Goal: Task Accomplishment & Management: Manage account settings

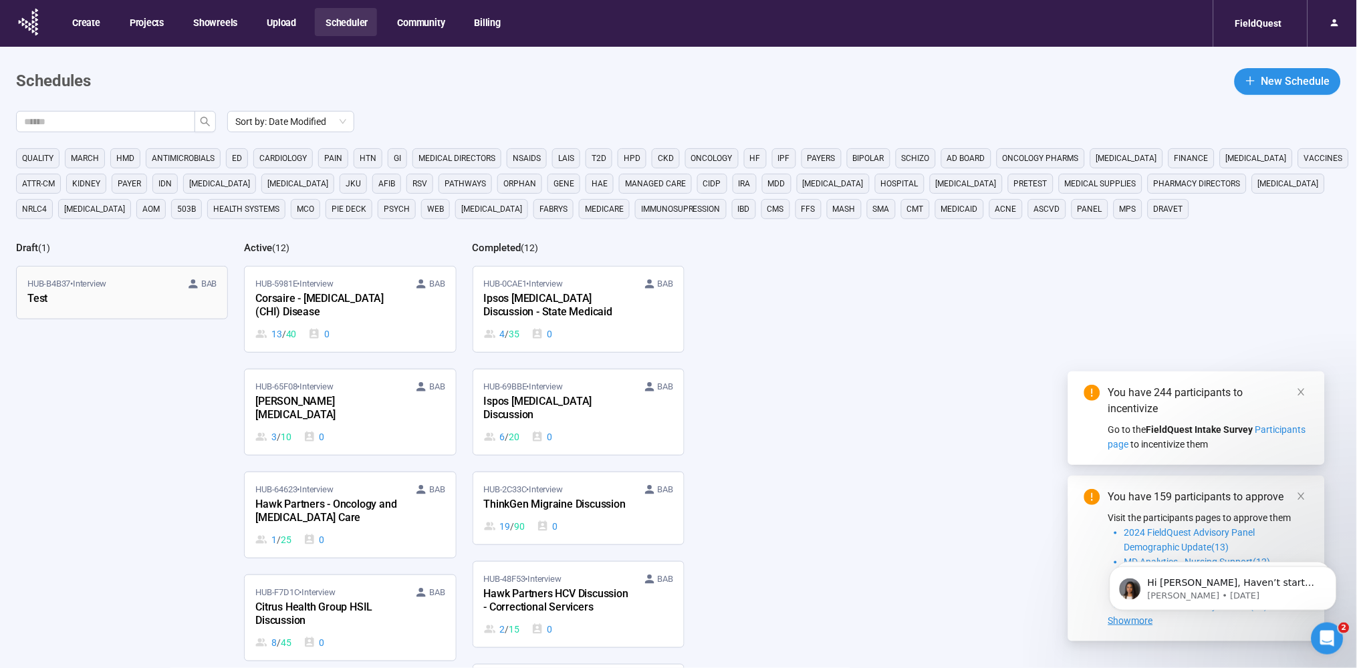
click at [136, 311] on link "HUB-B4B37 • Interview BAB Test" at bounding box center [122, 293] width 211 height 52
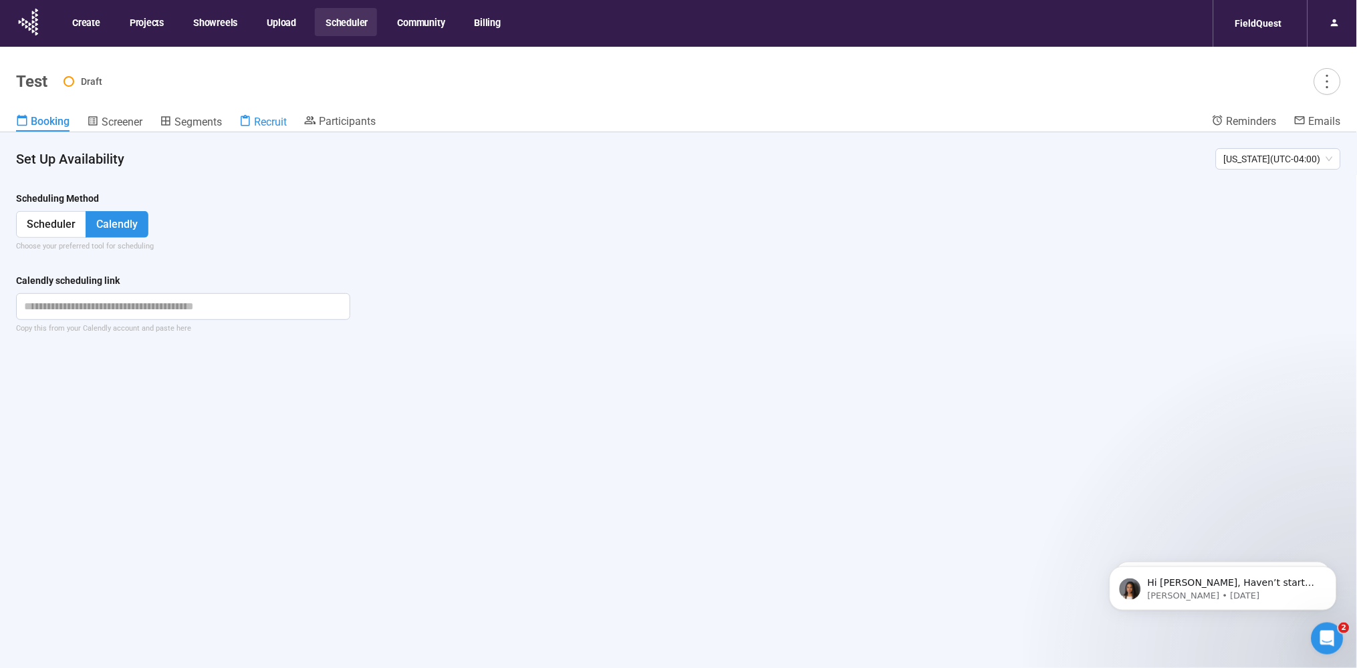
click at [255, 115] on div "Recruit" at bounding box center [262, 121] width 47 height 13
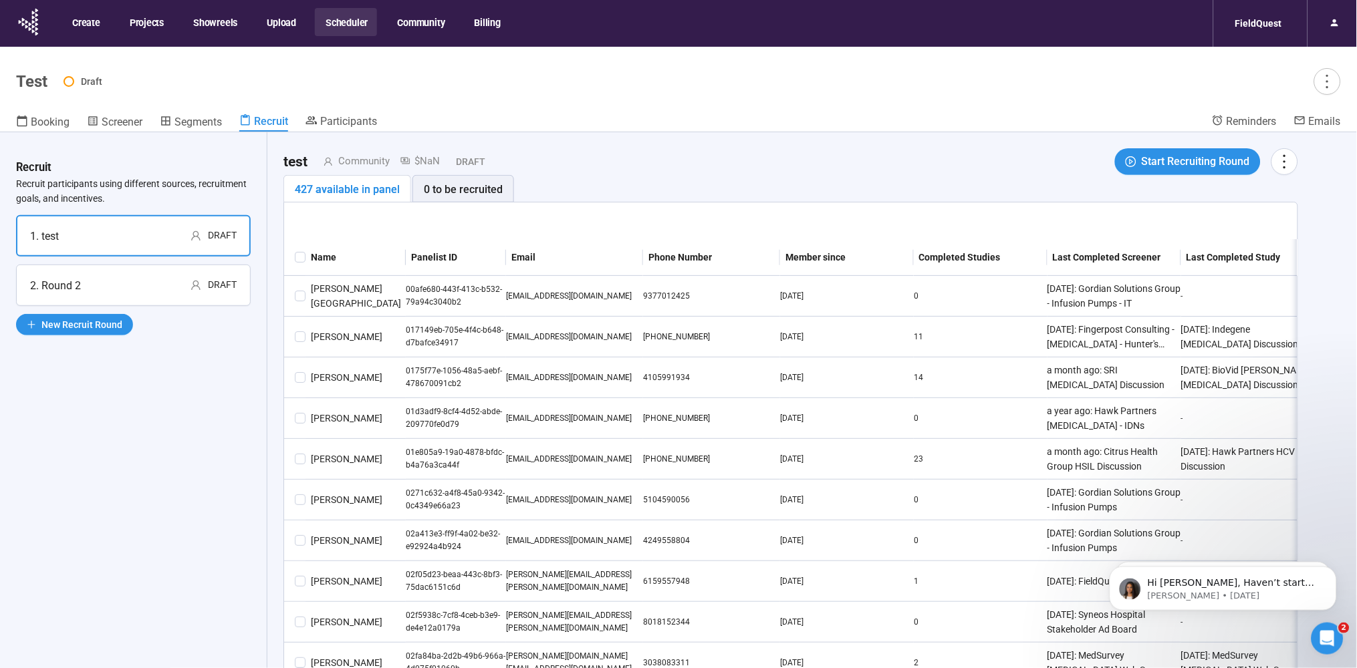
click at [88, 231] on div "1. test Draft" at bounding box center [133, 236] width 207 height 17
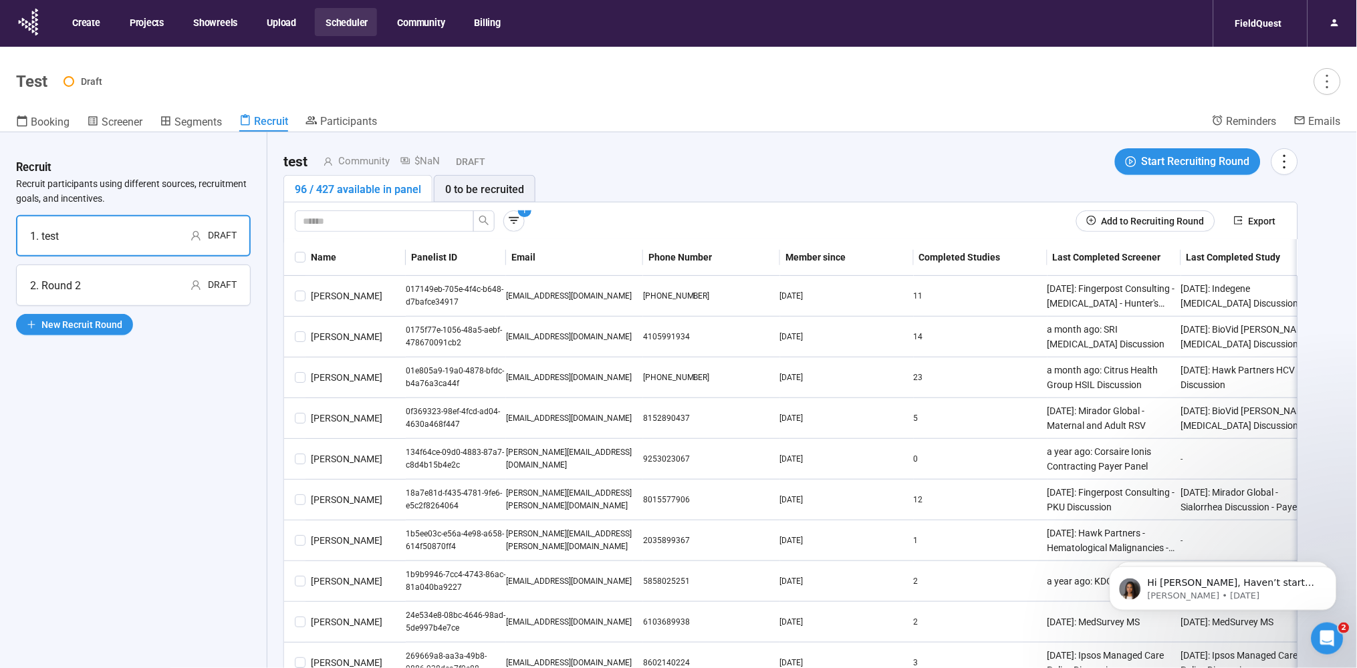
click at [525, 212] on span "1" at bounding box center [525, 210] width 5 height 9
click at [509, 219] on icon "button" at bounding box center [513, 220] width 13 height 13
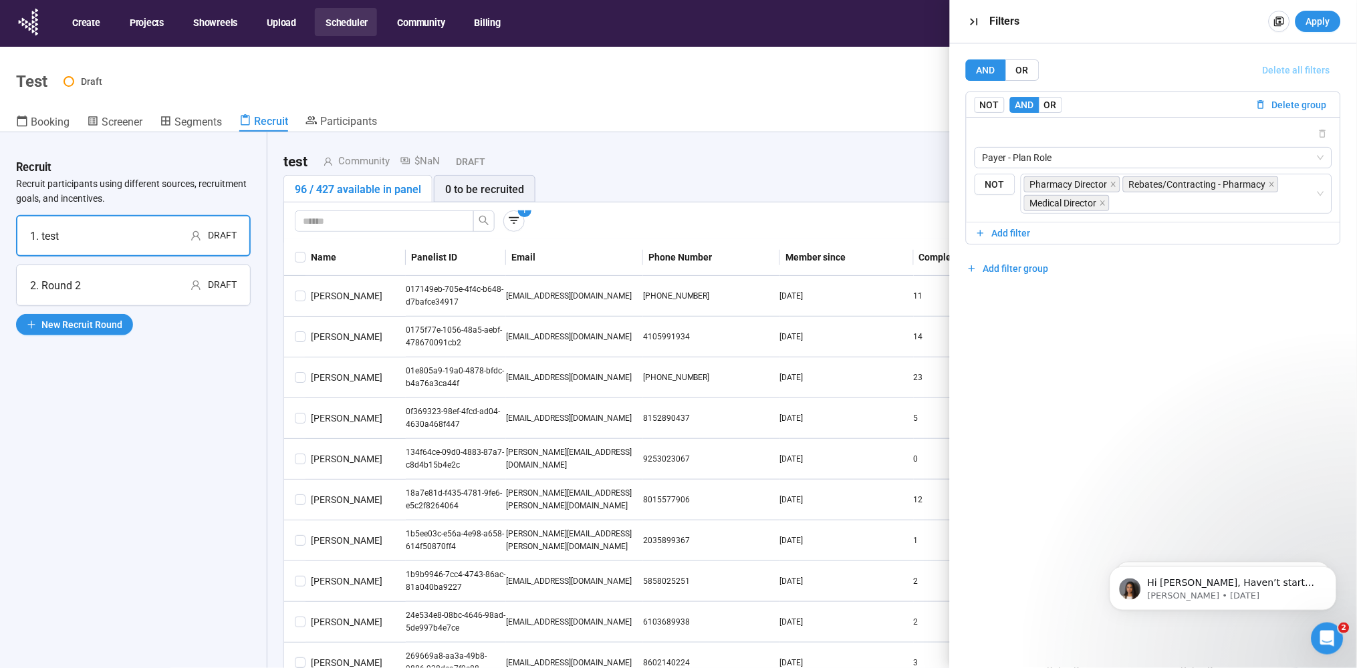
click at [1295, 66] on span "Delete all filters" at bounding box center [1297, 70] width 68 height 15
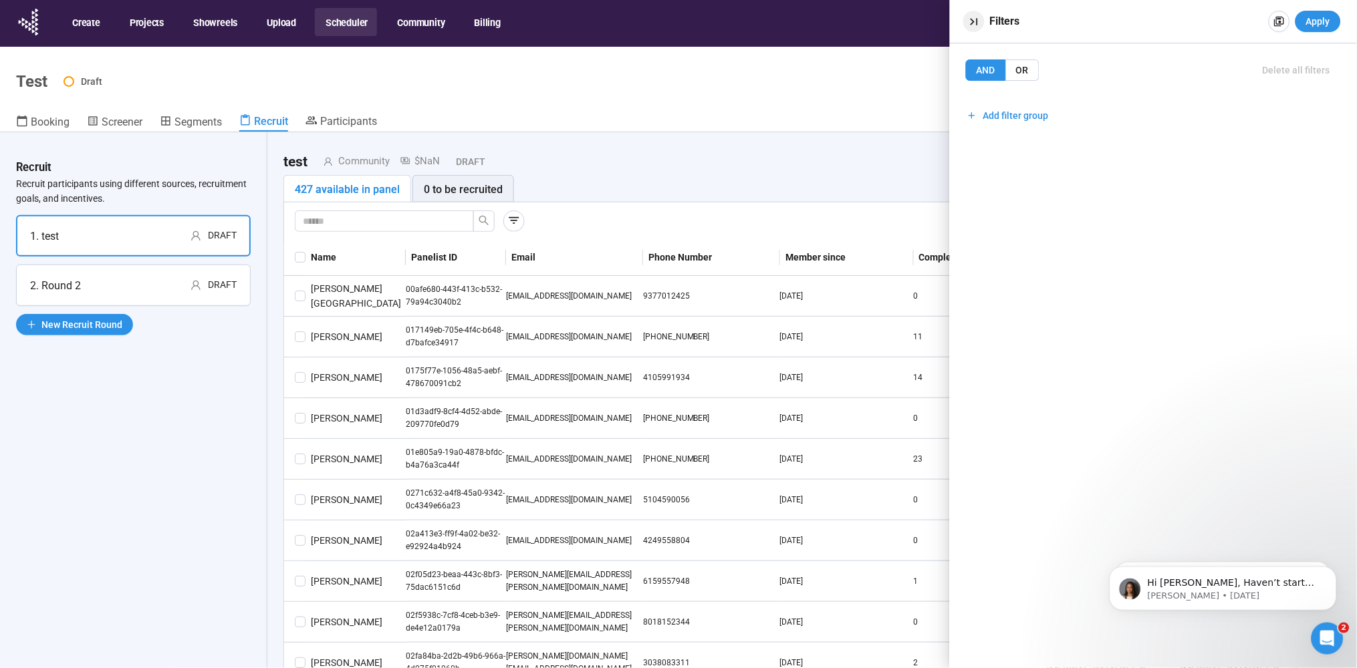
click at [977, 19] on icon "button" at bounding box center [973, 21] width 7 height 7
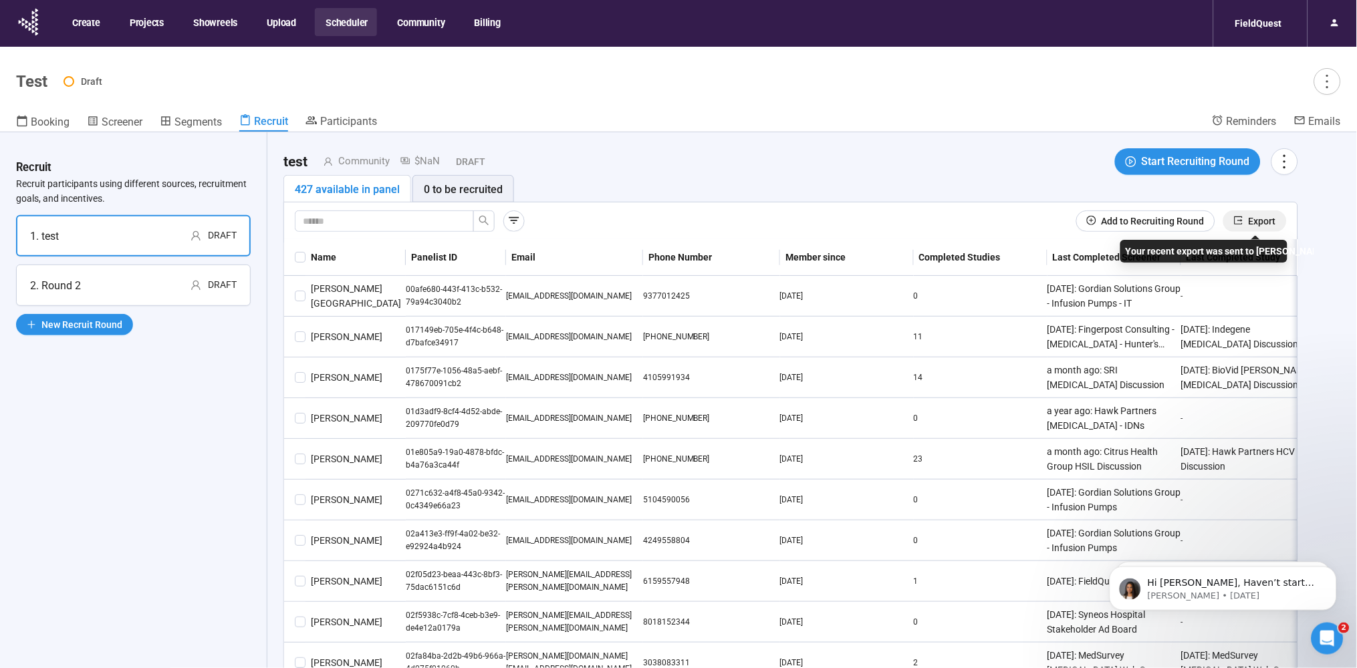
click at [1253, 219] on span "Export" at bounding box center [1262, 221] width 27 height 15
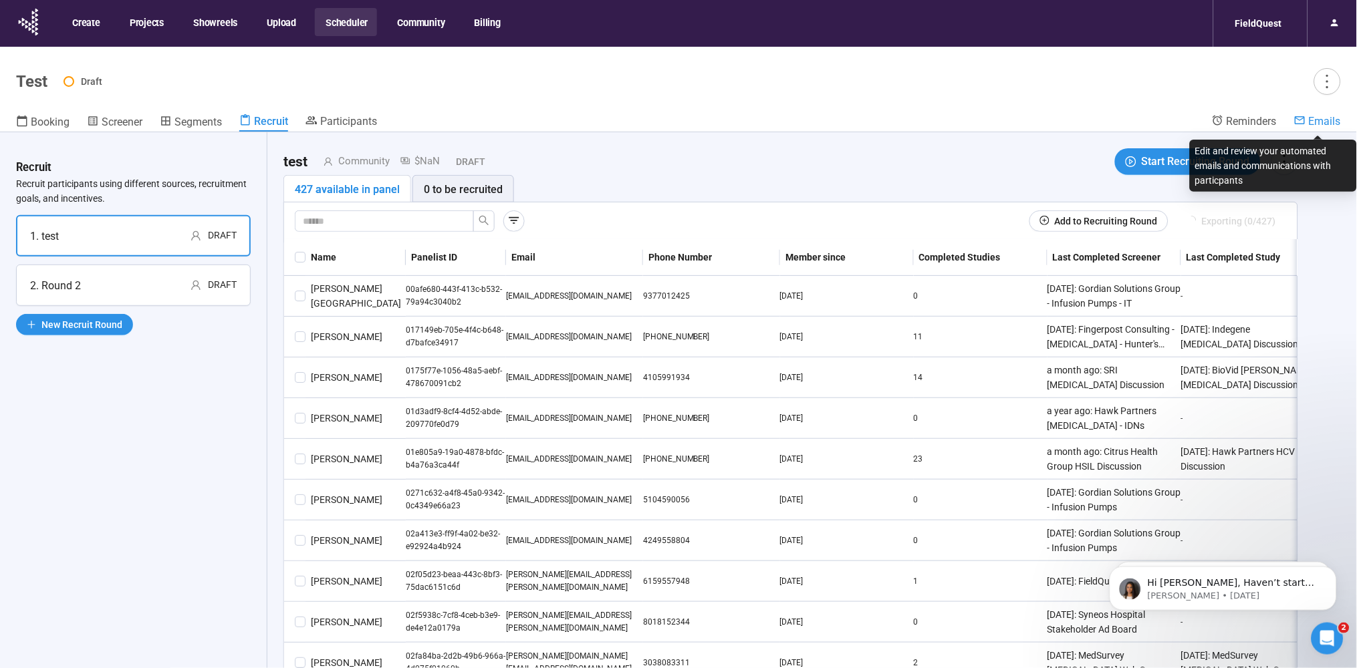
click at [1333, 118] on span "Emails" at bounding box center [1325, 121] width 32 height 13
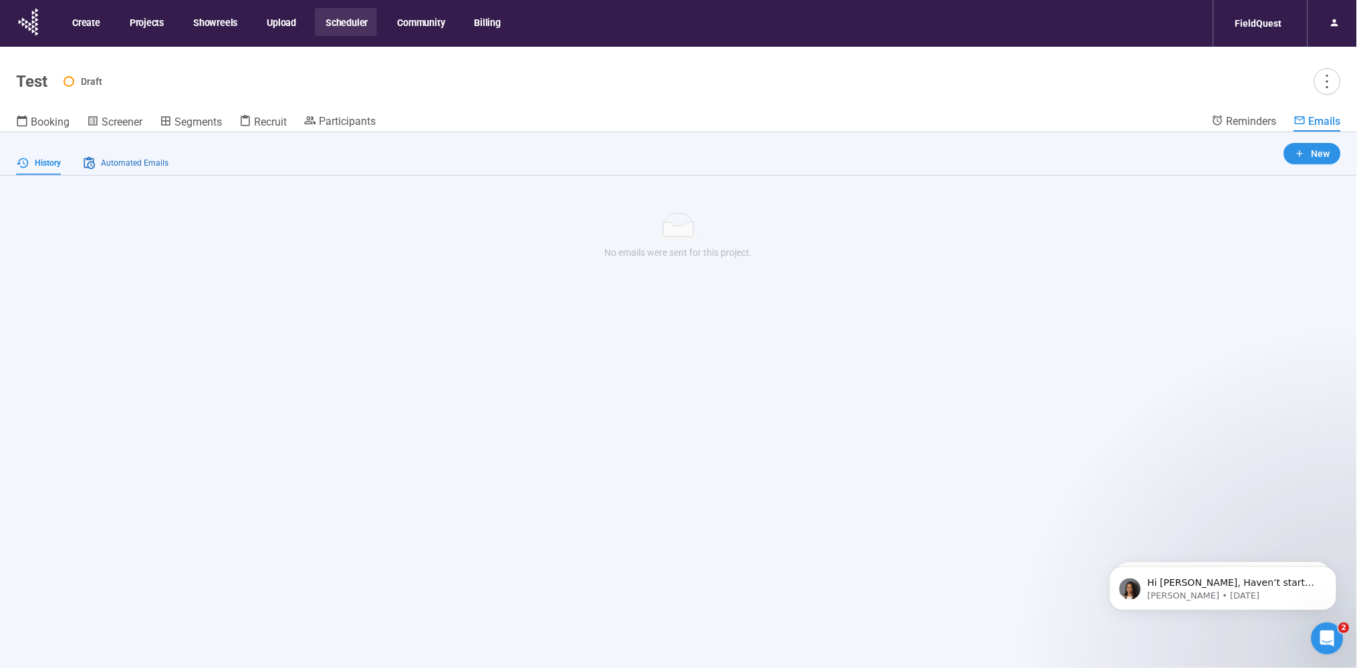
click at [122, 166] on span "Automated Emails" at bounding box center [135, 163] width 68 height 13
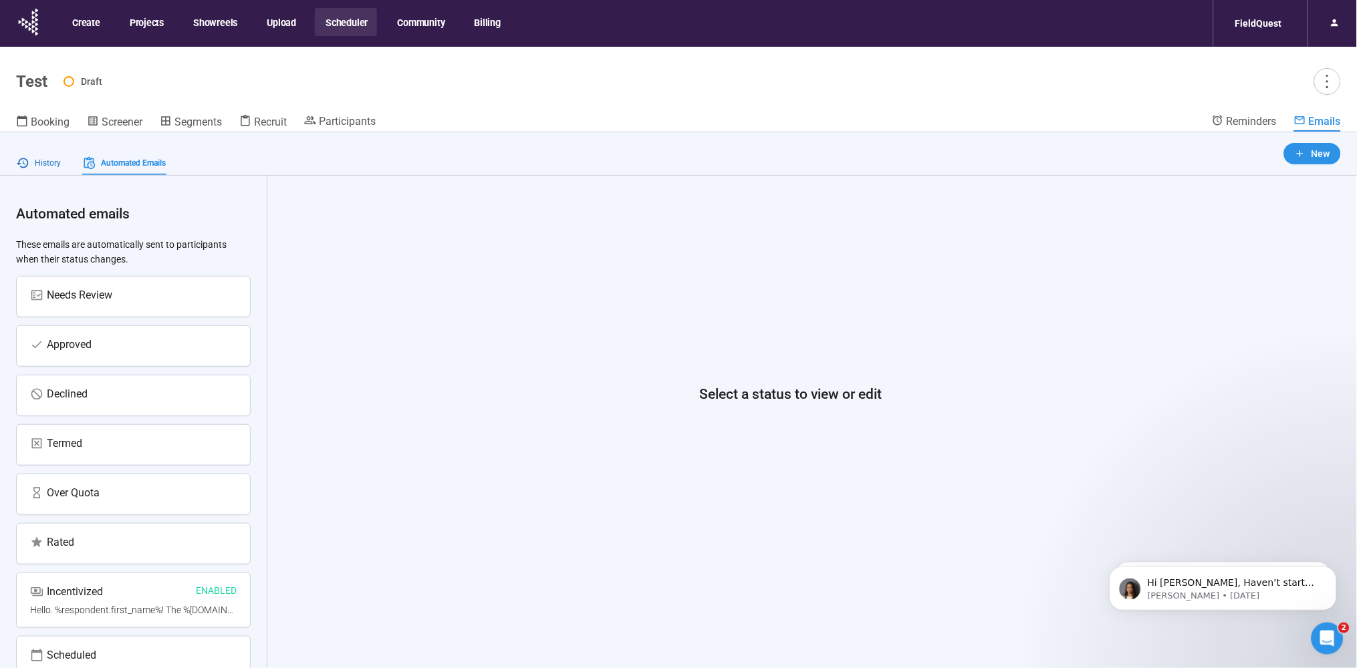
click at [39, 160] on span "History" at bounding box center [48, 163] width 26 height 13
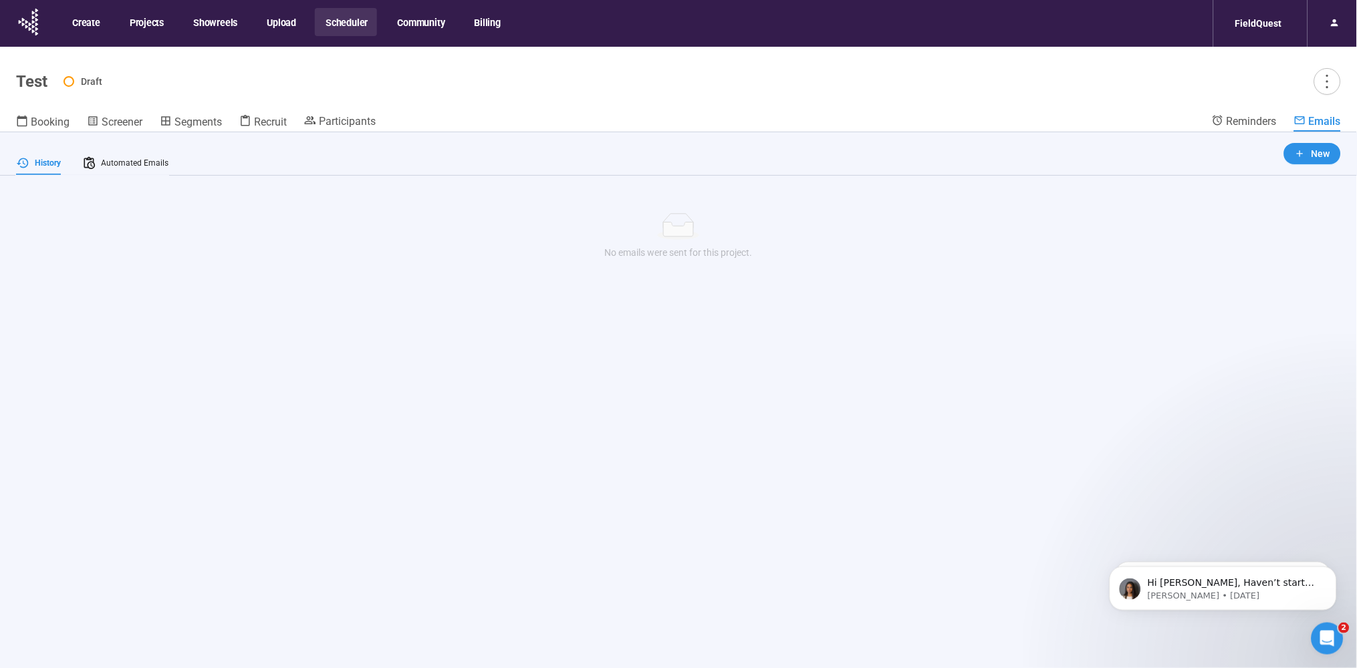
click at [344, 22] on button "Scheduler" at bounding box center [346, 22] width 62 height 28
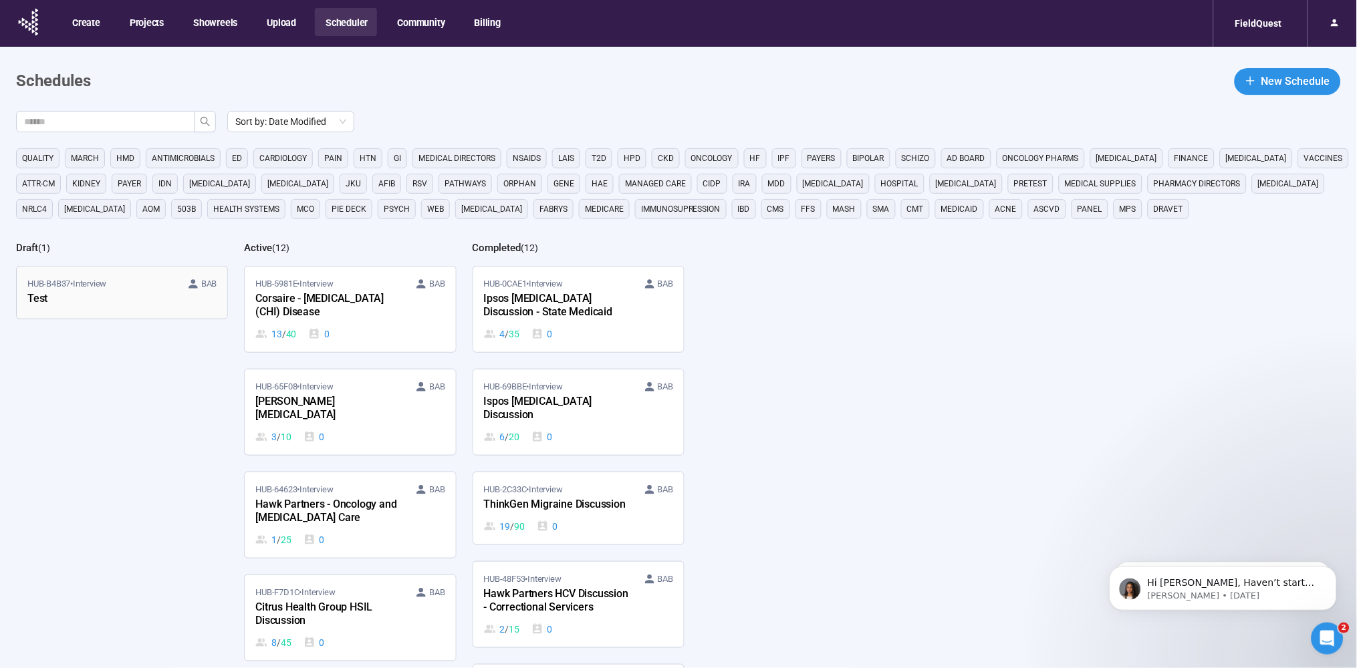
click at [150, 293] on div "Test" at bounding box center [100, 299] width 147 height 17
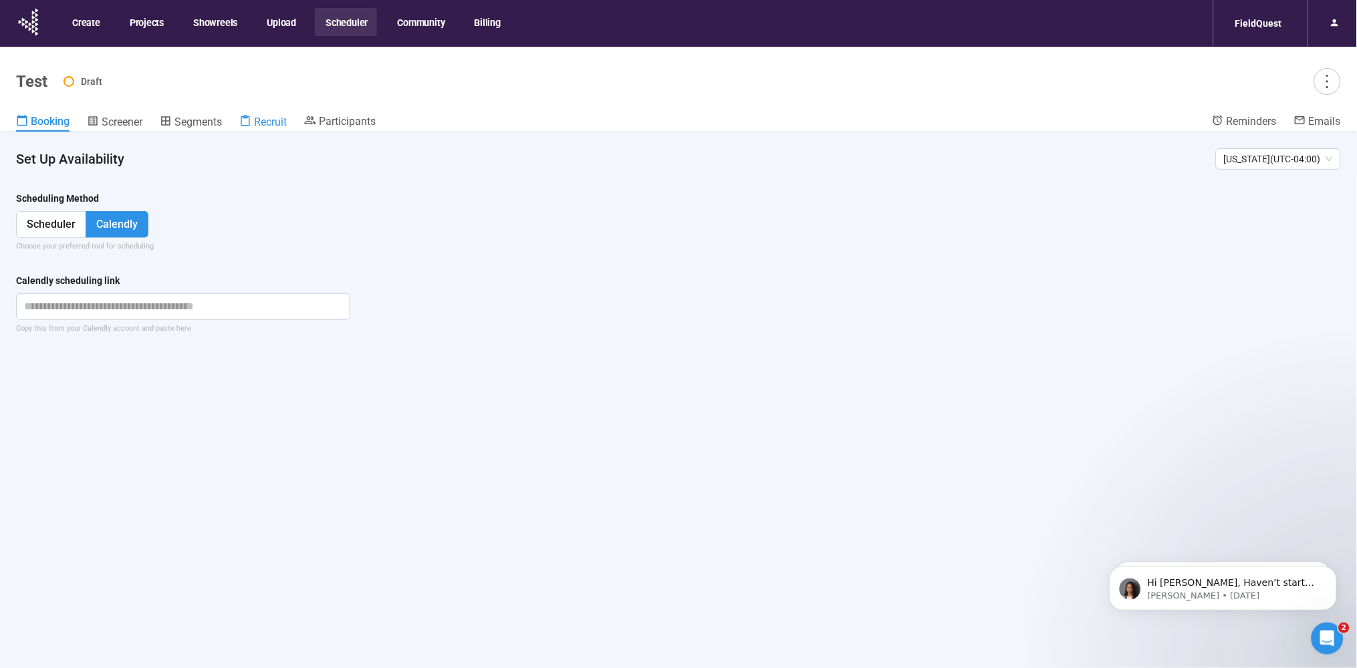
click at [280, 118] on span "Recruit" at bounding box center [270, 122] width 33 height 13
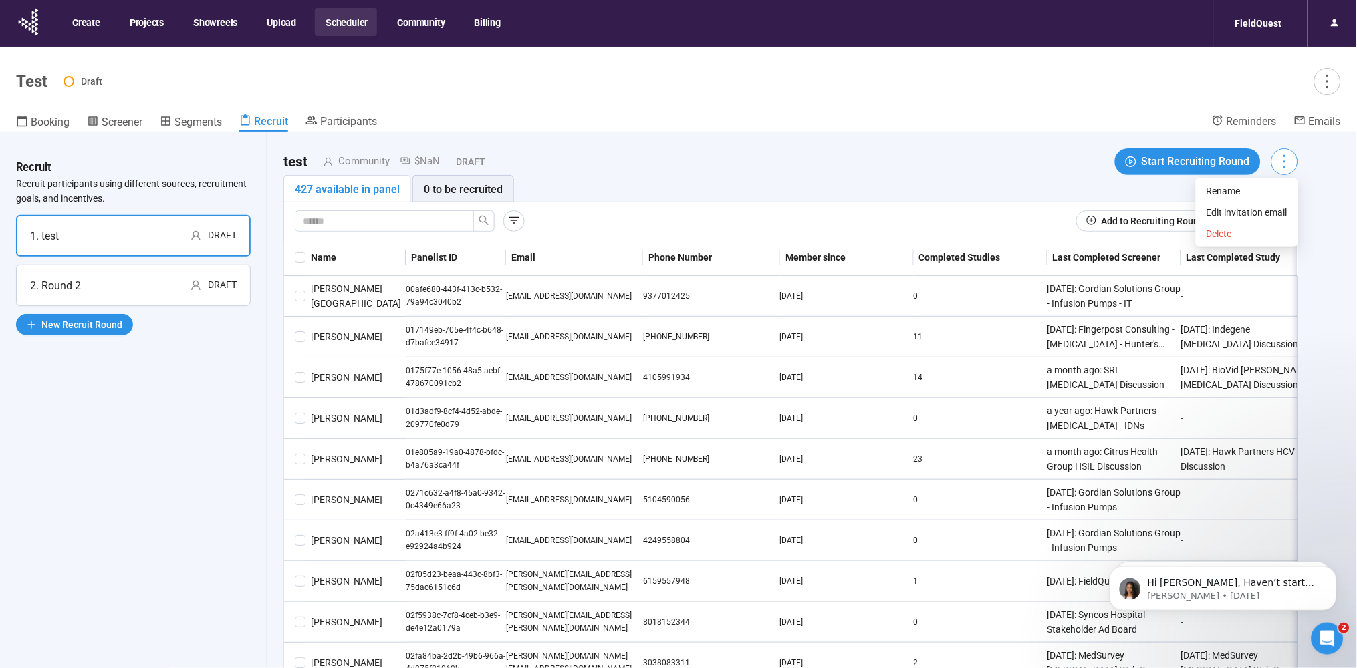
click at [1281, 164] on icon "more" at bounding box center [1284, 161] width 18 height 18
click at [190, 455] on div "Recruit Recruit participants using different sources, recruitment goals, and in…" at bounding box center [133, 423] width 267 height 583
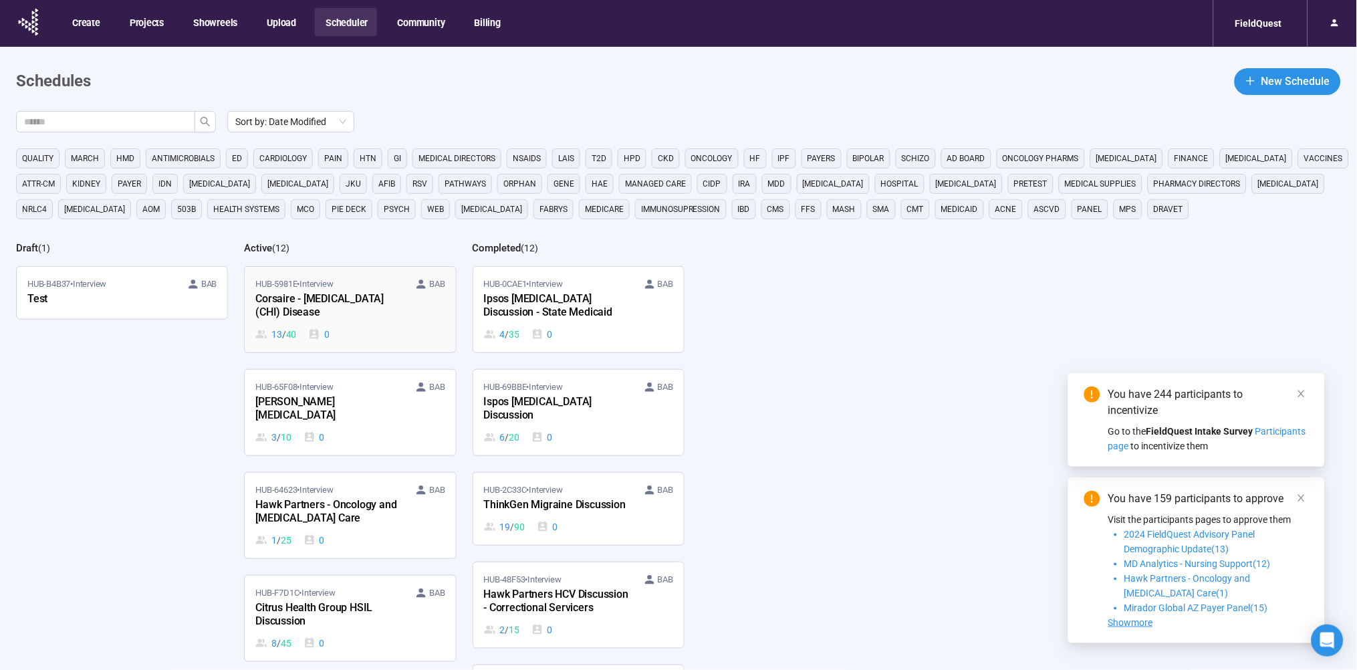
click at [334, 326] on div "HUB-5981E • Interview BAB Corsaire - [MEDICAL_DATA] (CHI) Disease 13 / 40 0" at bounding box center [349, 309] width 189 height 64
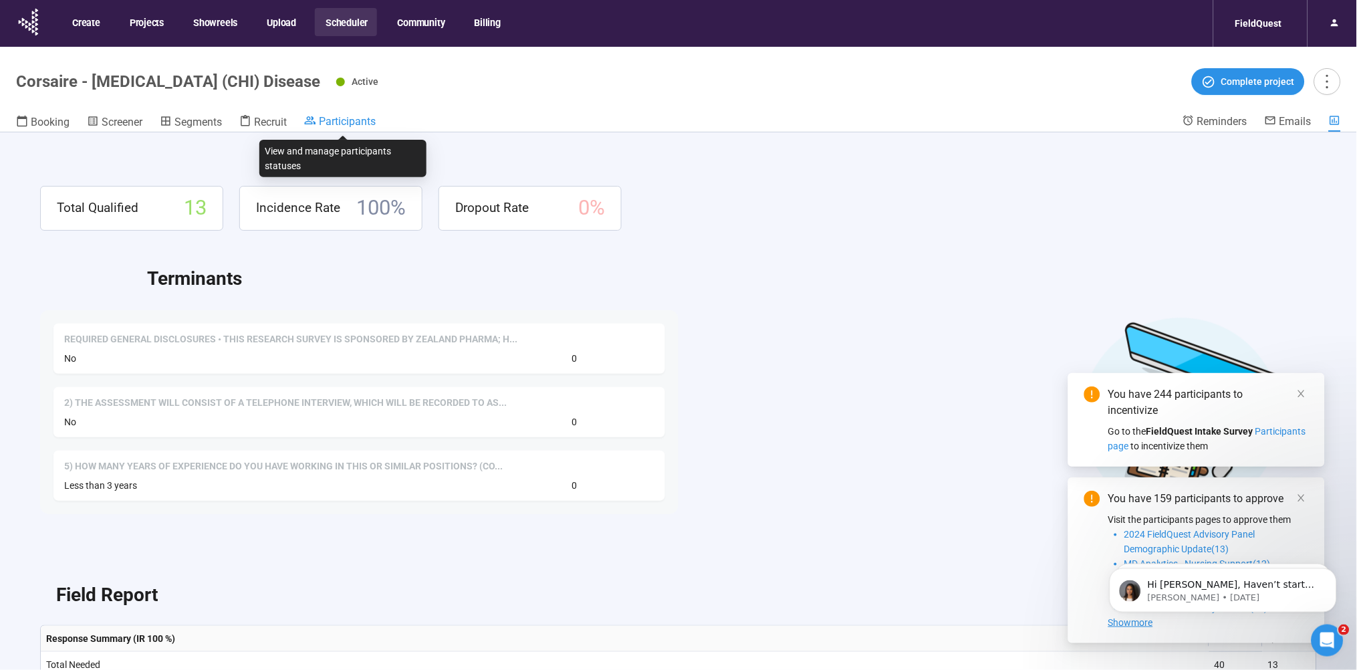
click at [322, 116] on span "Participants" at bounding box center [347, 121] width 57 height 13
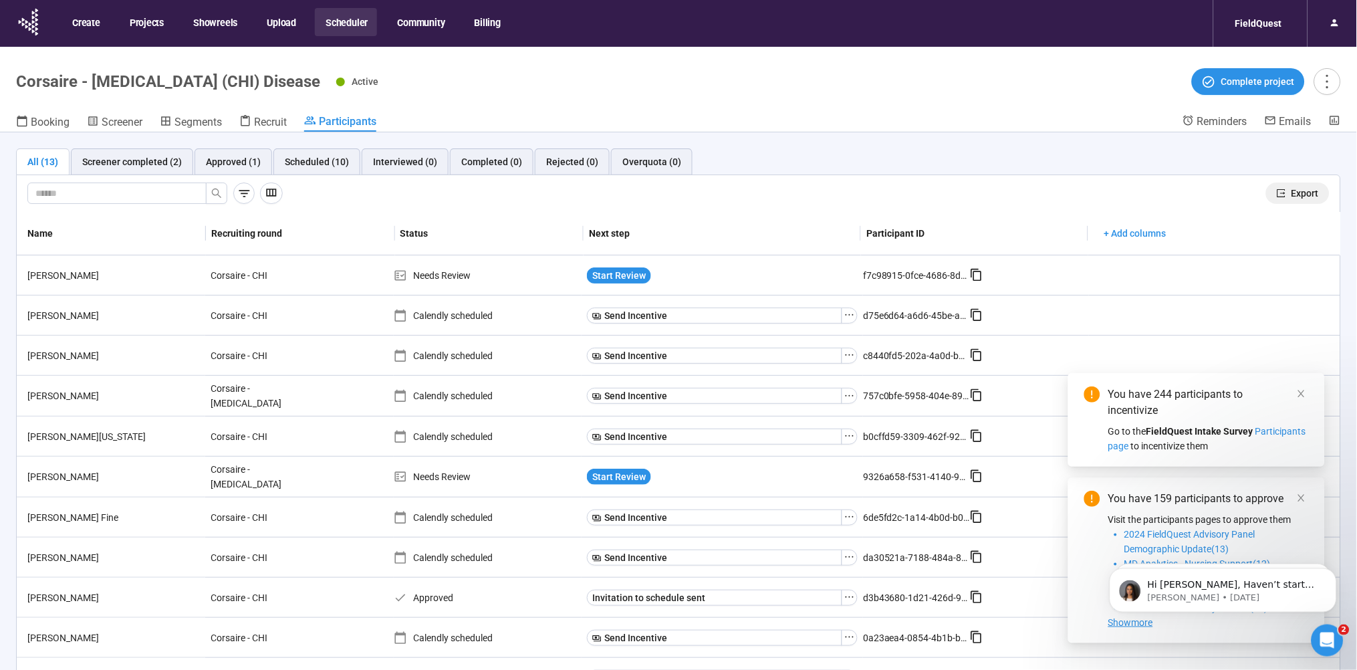
click at [1309, 191] on button "Export" at bounding box center [1297, 192] width 63 height 21
